Goal: Find specific page/section: Find specific page/section

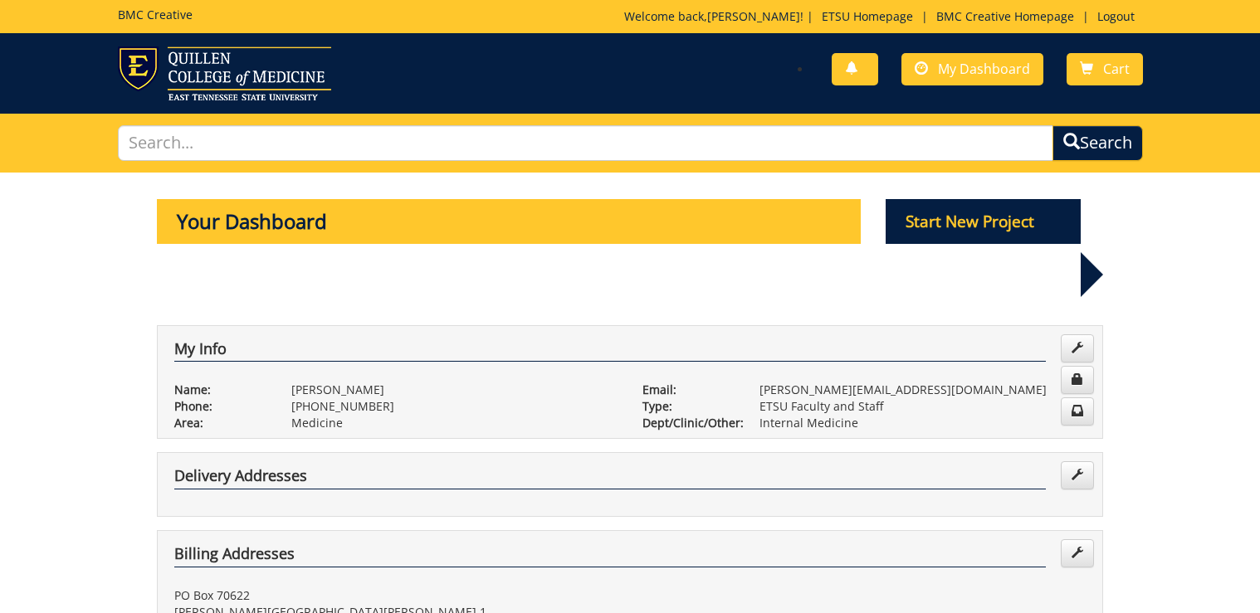
scroll to position [690, 0]
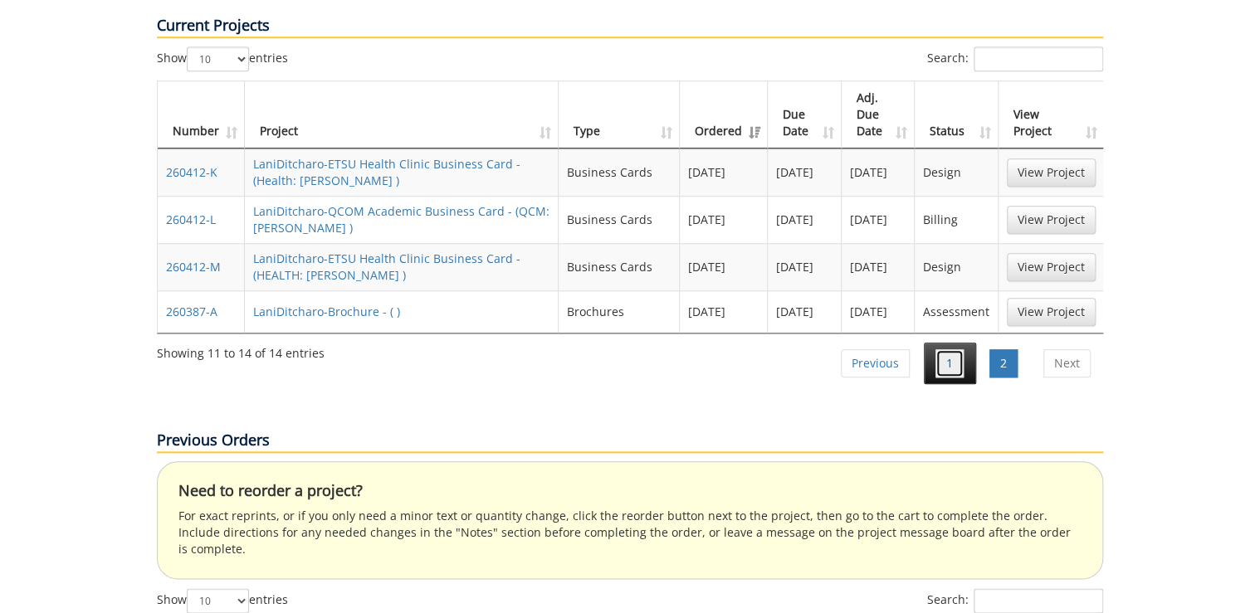
click at [947, 349] on link "1" at bounding box center [949, 363] width 28 height 28
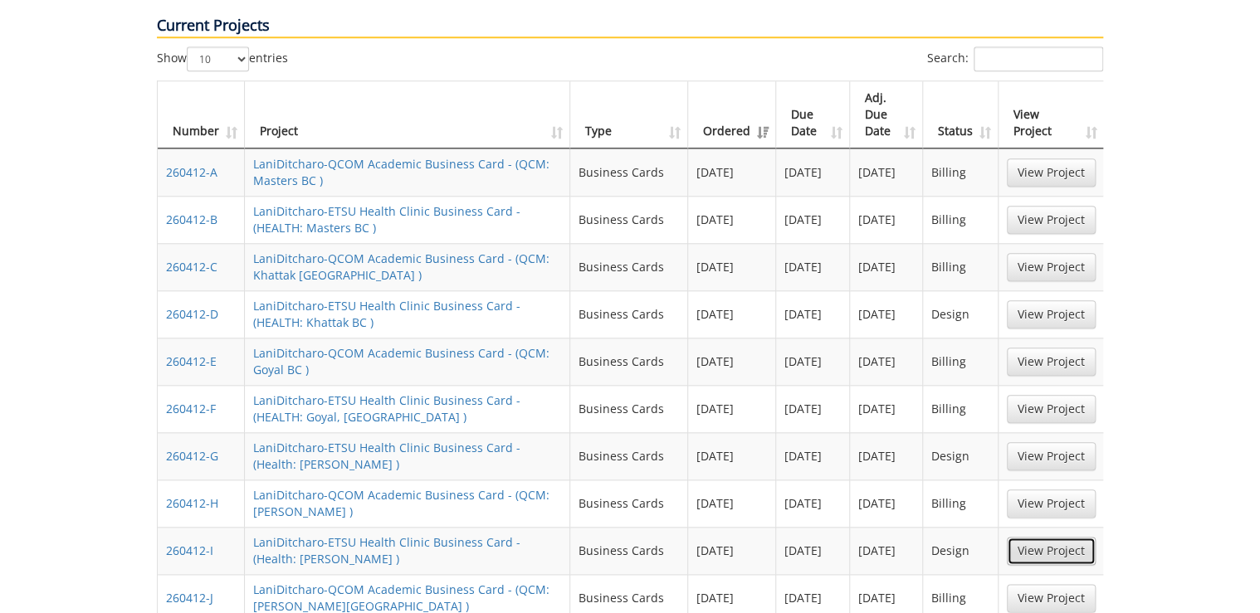
click at [1069, 537] on link "View Project" at bounding box center [1051, 551] width 89 height 28
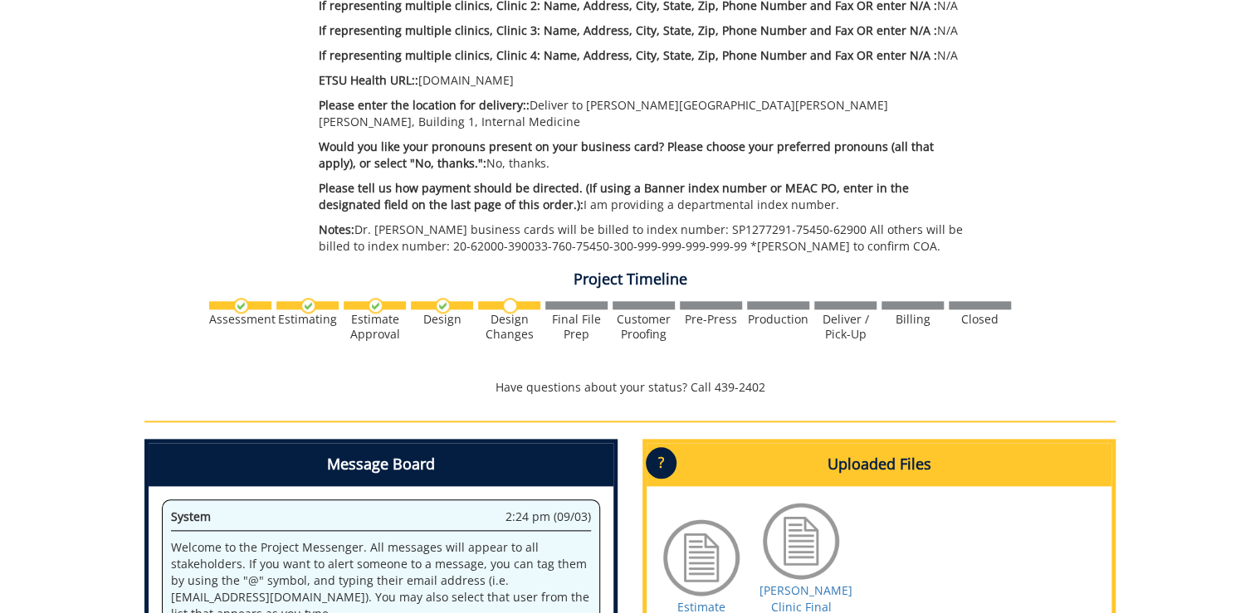
scroll to position [797, 0]
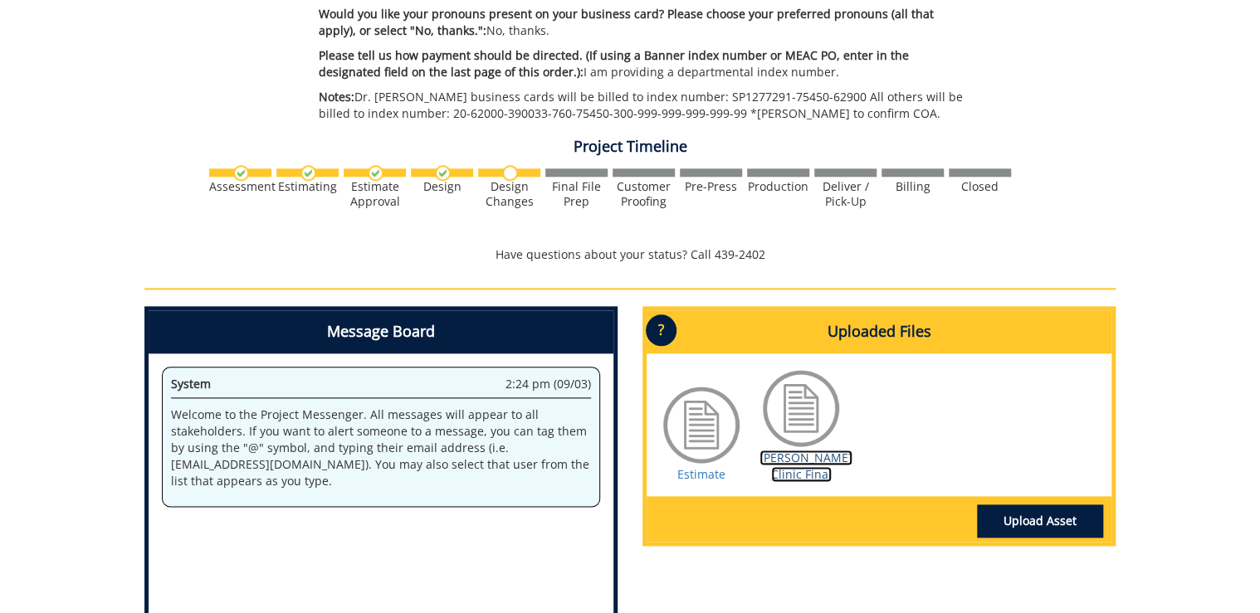
click at [799, 463] on link "Ricker Clinic Final" at bounding box center [805, 466] width 93 height 32
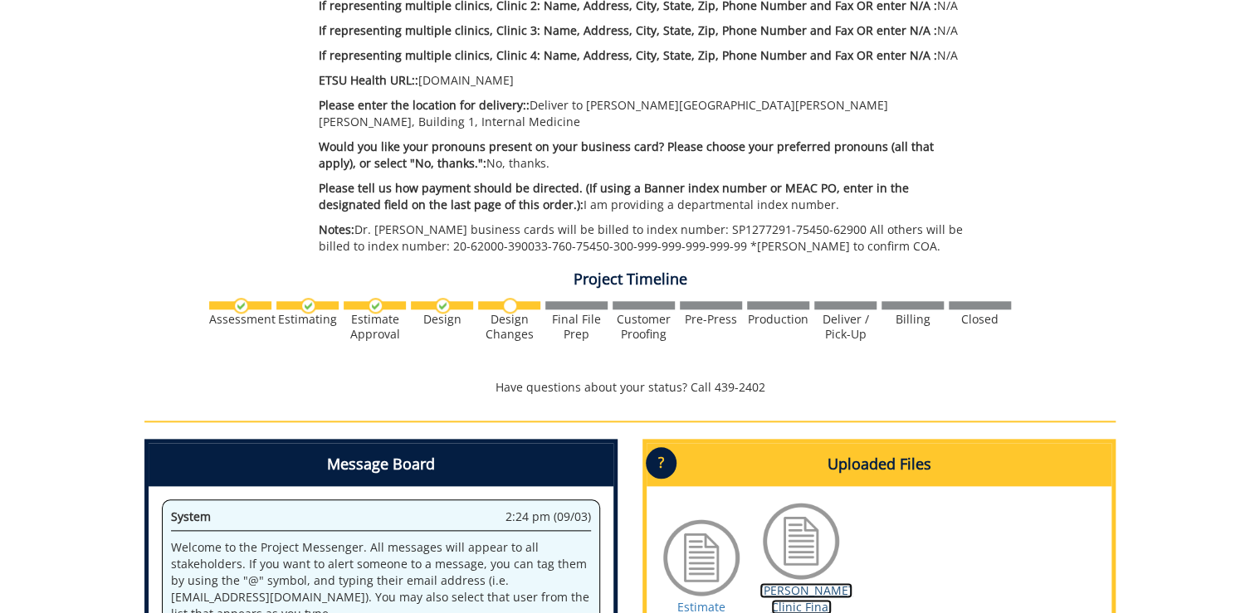
scroll to position [597, 0]
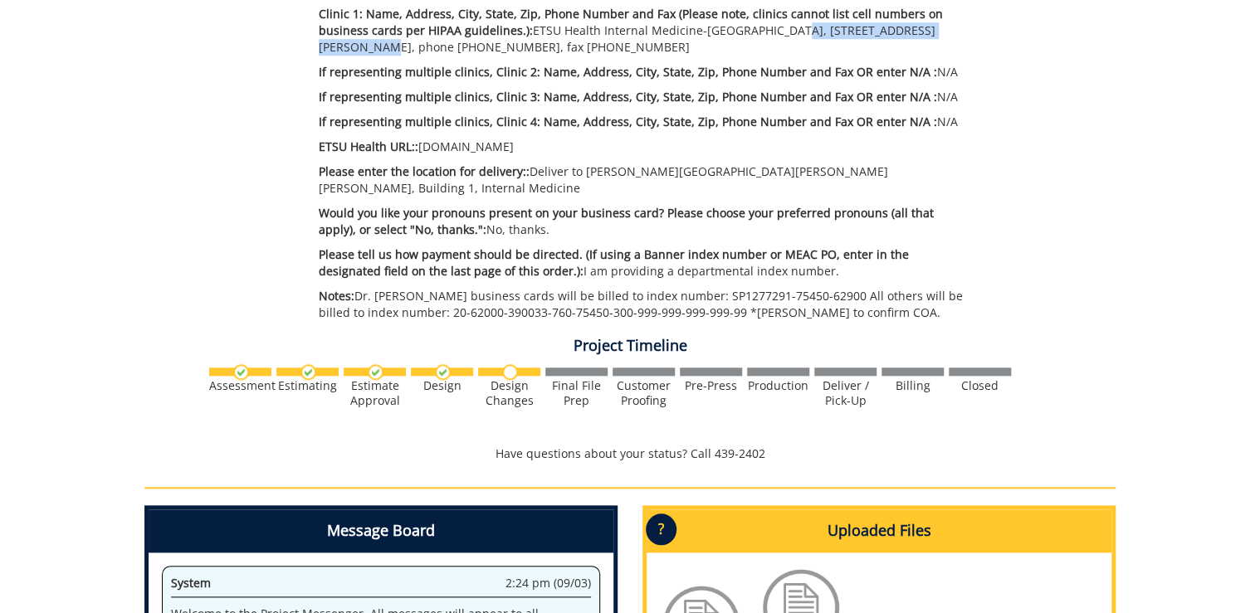
drag, startPoint x: 768, startPoint y: 33, endPoint x: 934, endPoint y: 34, distance: 165.1
click at [934, 34] on p "Clinic 1: Name, Address, City, State, Zip, Phone Number and Fax (Please note, c…" at bounding box center [644, 31] width 650 height 50
drag, startPoint x: 934, startPoint y: 34, endPoint x: 913, endPoint y: 30, distance: 21.2
copy p "325 North State of Franklin Rd."
drag, startPoint x: 940, startPoint y: 32, endPoint x: 345, endPoint y: 43, distance: 595.1
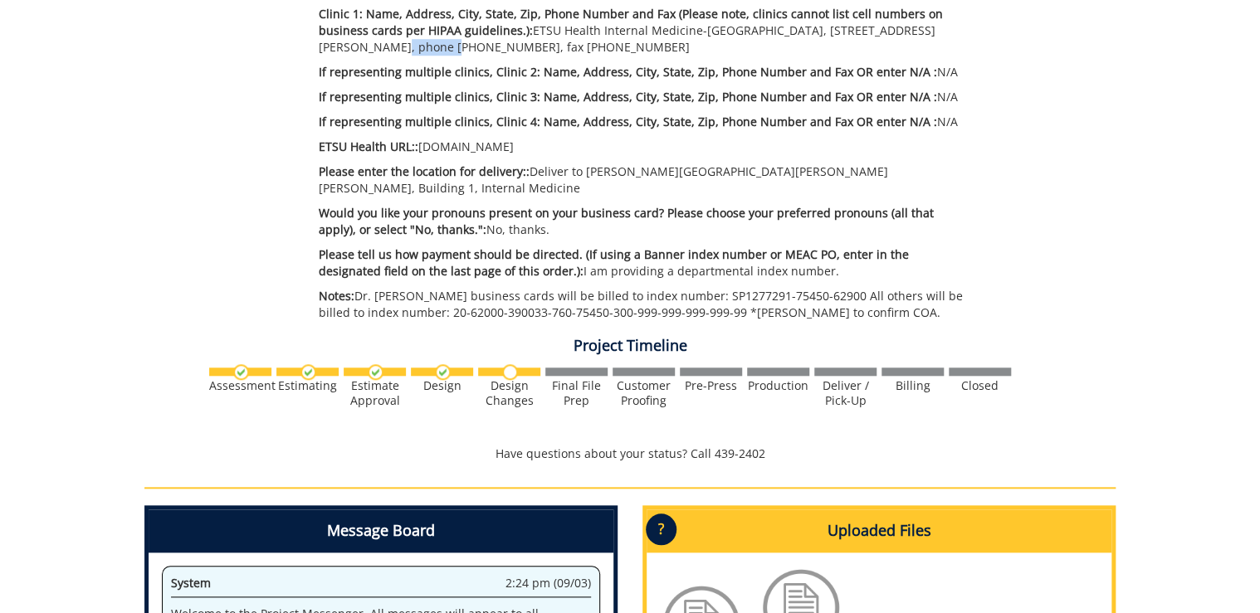
click at [345, 43] on p "Clinic 1: Name, Address, City, State, Zip, Phone Number and Fax (Please note, c…" at bounding box center [644, 31] width 650 height 50
copy p "2nd Floor"
drag, startPoint x: 349, startPoint y: 49, endPoint x: 419, endPoint y: 49, distance: 70.5
click at [419, 49] on p "Clinic 1: Name, Address, City, State, Zip, Phone Number and Fax (Please note, c…" at bounding box center [644, 31] width 650 height 50
copy p "Johnson City"
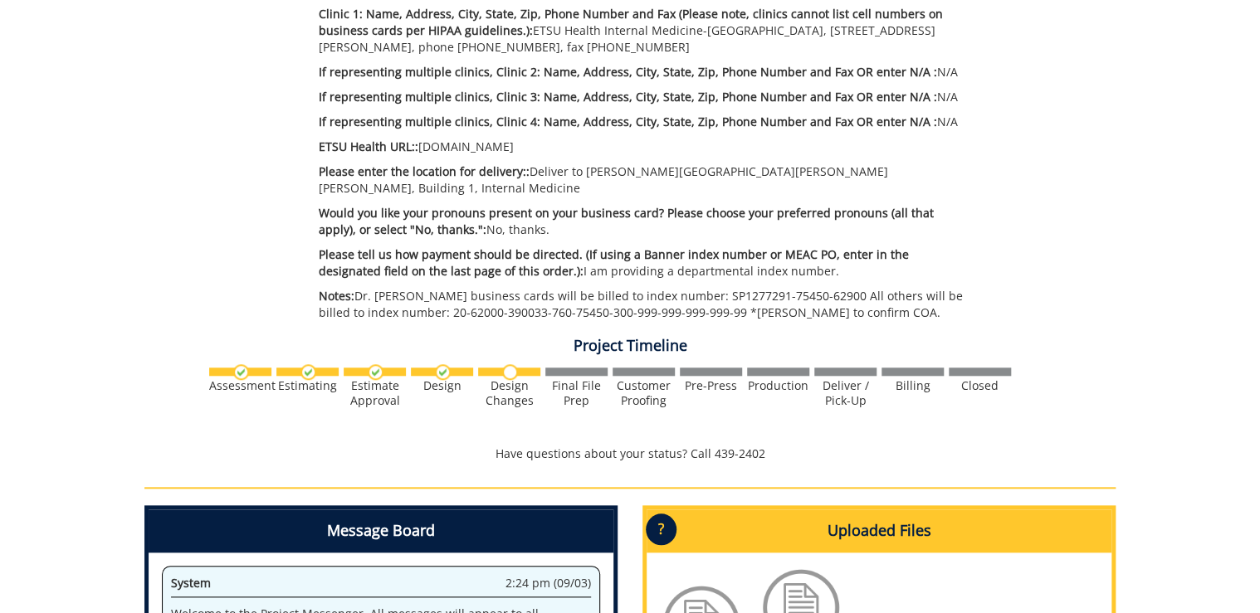
click at [466, 49] on p "Clinic 1: Name, Address, City, State, Zip, Phone Number and Fax (Please note, c…" at bounding box center [644, 31] width 650 height 50
click at [467, 49] on p "Clinic 1: Name, Address, City, State, Zip, Phone Number and Fax (Please note, c…" at bounding box center [644, 31] width 650 height 50
copy p "37604"
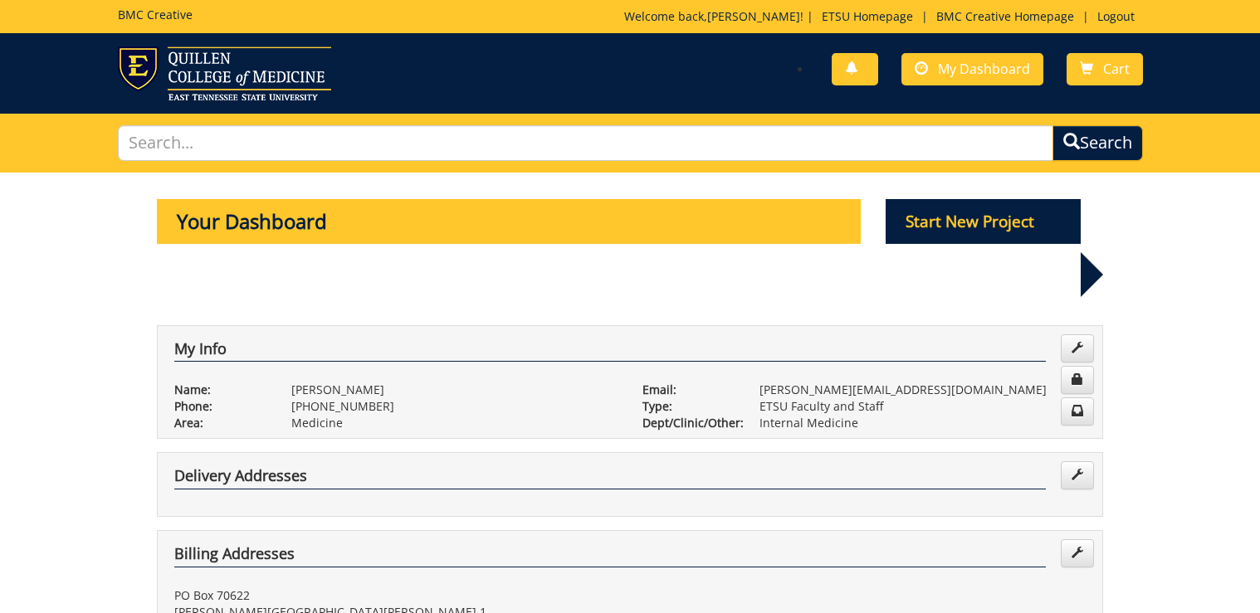
scroll to position [690, 0]
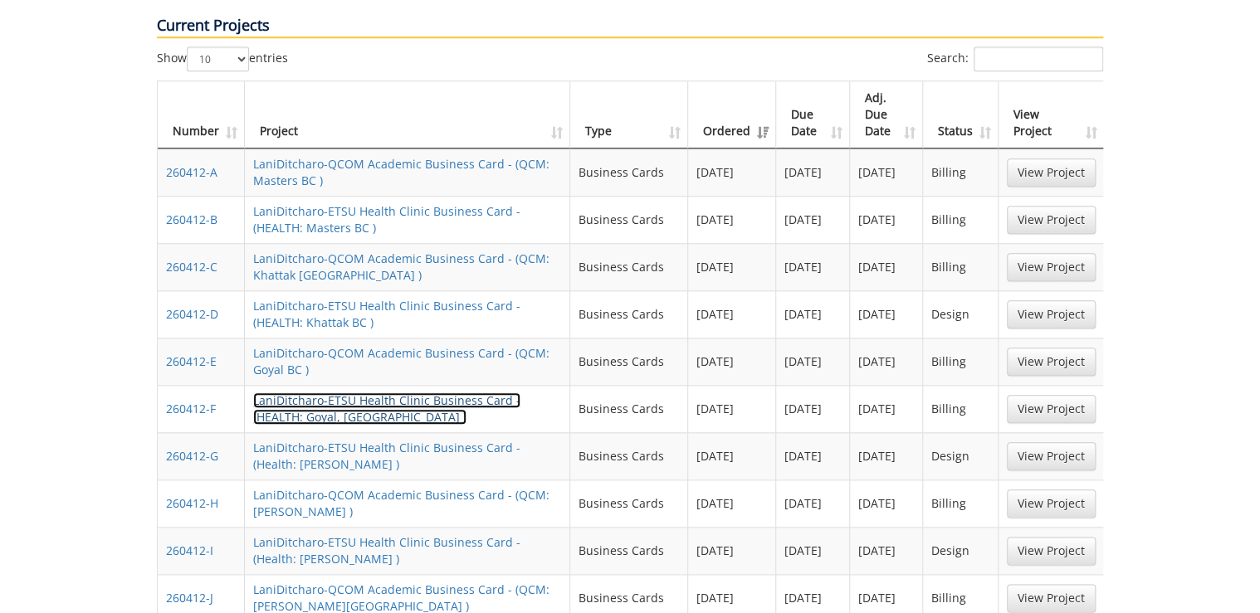
click at [325, 393] on link "LaniDitcharo-ETSU Health Clinic Business Card - (HEALTH: Goyal, [GEOGRAPHIC_DAT…" at bounding box center [386, 409] width 267 height 32
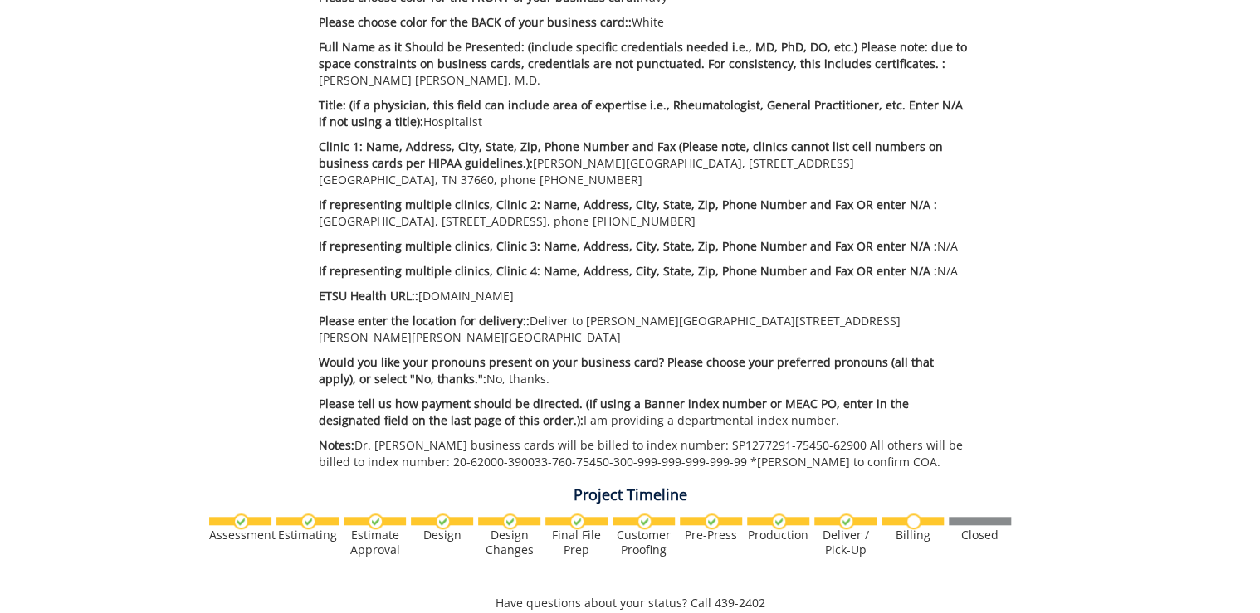
scroll to position [531, 0]
